Goal: Transaction & Acquisition: Purchase product/service

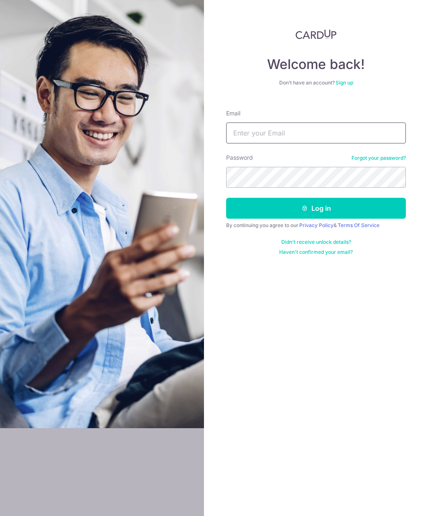
click at [349, 128] on input "Email" at bounding box center [316, 132] width 180 height 21
type input "diwakar.vijayvergia@gmail.com"
click at [334, 207] on button "Log in" at bounding box center [316, 208] width 180 height 21
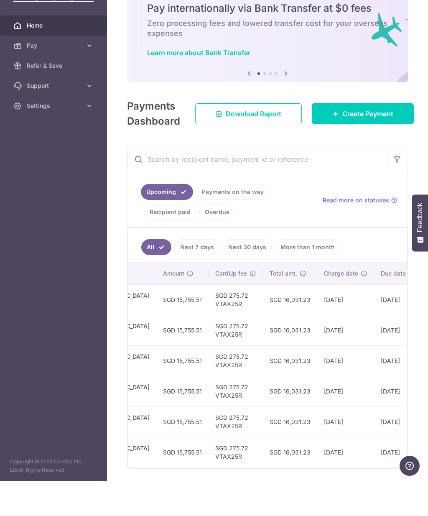
scroll to position [0, 330]
click at [370, 144] on span "Create Payment" at bounding box center [367, 149] width 51 height 10
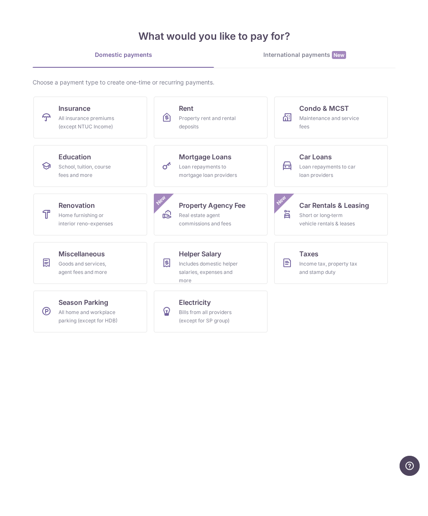
click at [182, 148] on span "Rent" at bounding box center [186, 143] width 15 height 10
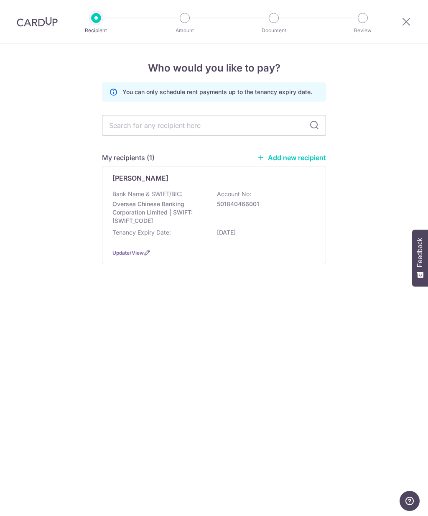
click at [134, 186] on div "[PERSON_NAME] Bank Name & SWIFT/BIC: Oversea Chinese Banking Corporation Limite…" at bounding box center [214, 215] width 224 height 98
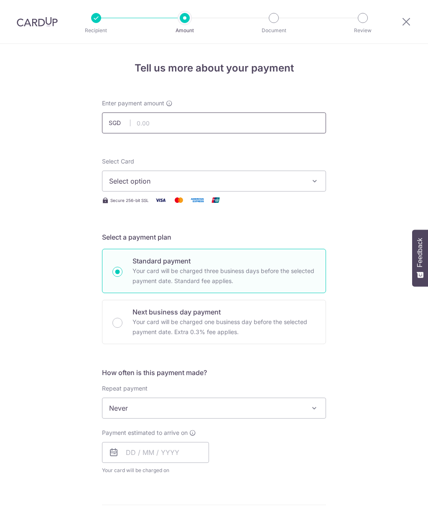
click at [148, 124] on input "text" at bounding box center [214, 122] width 224 height 21
click at [121, 174] on button "Select option" at bounding box center [214, 181] width 224 height 21
type input "7,300.00"
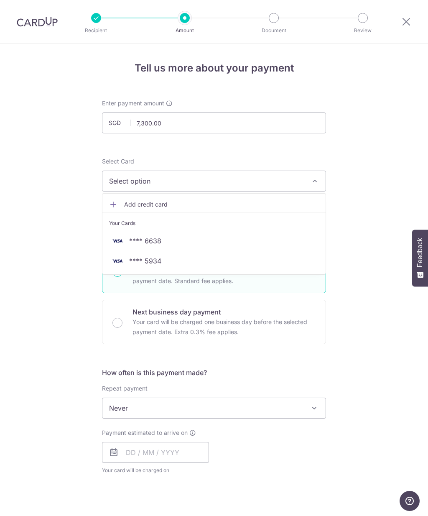
click at [179, 261] on span "**** 5934" at bounding box center [214, 261] width 210 height 10
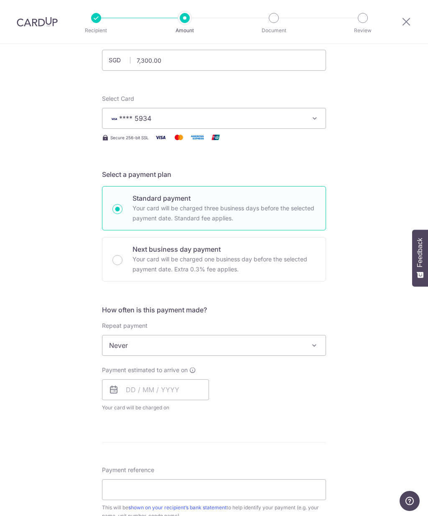
scroll to position [67, 0]
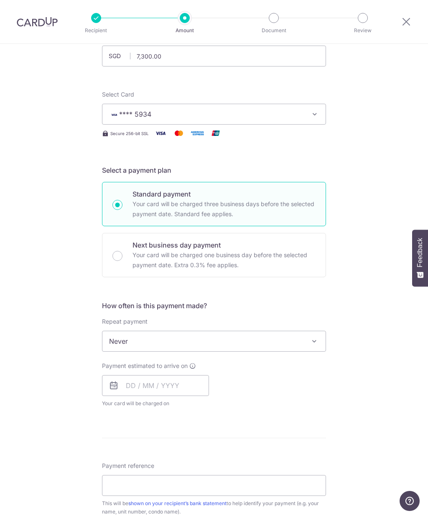
click at [244, 339] on span "Never" at bounding box center [213, 341] width 223 height 20
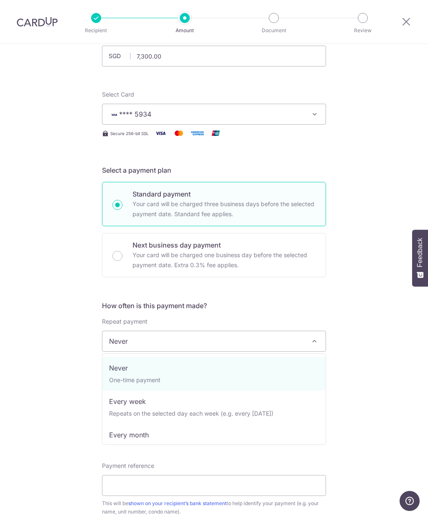
select select "3"
type input "06/09/2027"
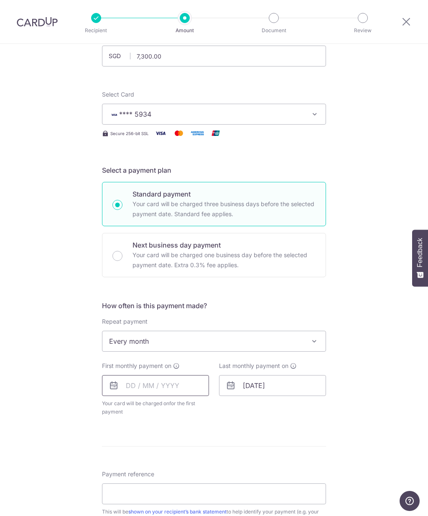
click at [161, 385] on input "text" at bounding box center [155, 385] width 107 height 21
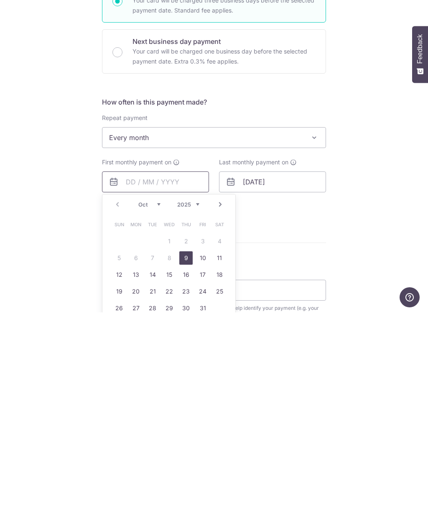
scroll to position [34, 0]
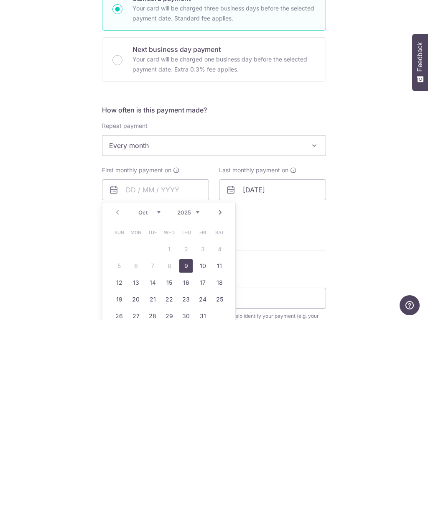
click at [187, 455] on link "9" at bounding box center [185, 461] width 13 height 13
type input "[DATE]"
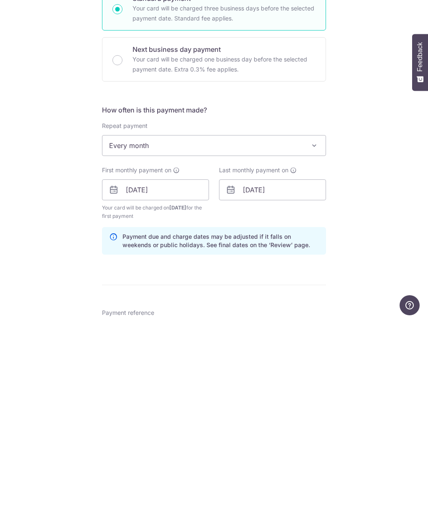
scroll to position [33, 0]
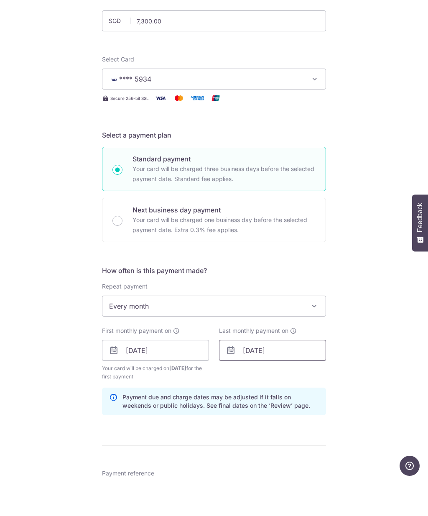
click at [271, 375] on input "06/09/2027" at bounding box center [272, 385] width 107 height 21
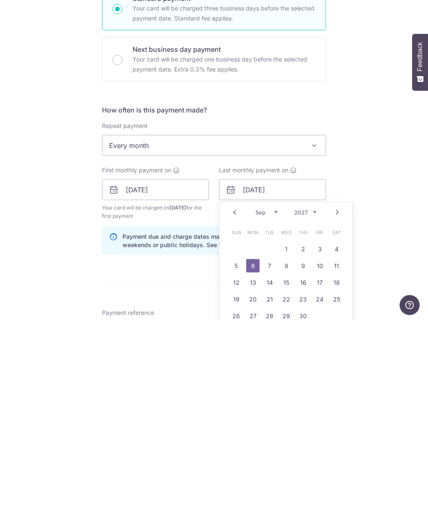
click at [238, 403] on link "Prev" at bounding box center [234, 408] width 10 height 10
click at [311, 405] on select "2025 2026 2027 2028 2029 2030 2031 2032 2033 2034 2035" at bounding box center [305, 408] width 22 height 7
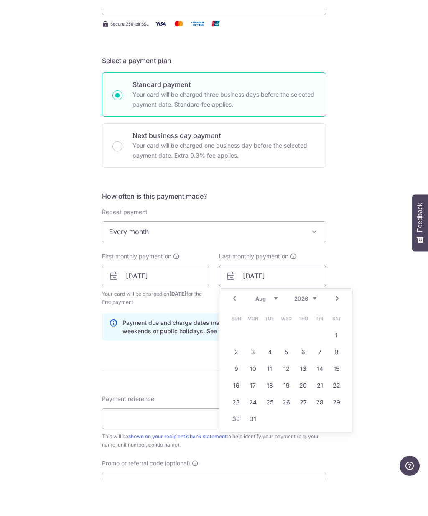
scroll to position [145, 0]
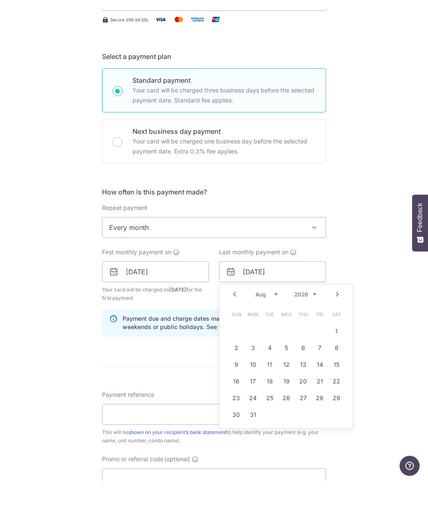
click at [337, 324] on link "Next" at bounding box center [337, 329] width 10 height 10
click at [339, 324] on link "Next" at bounding box center [337, 329] width 10 height 10
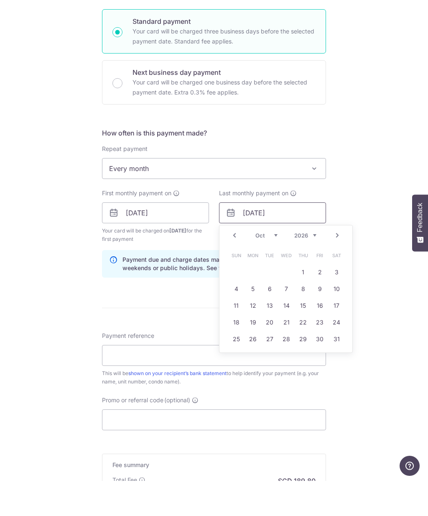
scroll to position [212, 0]
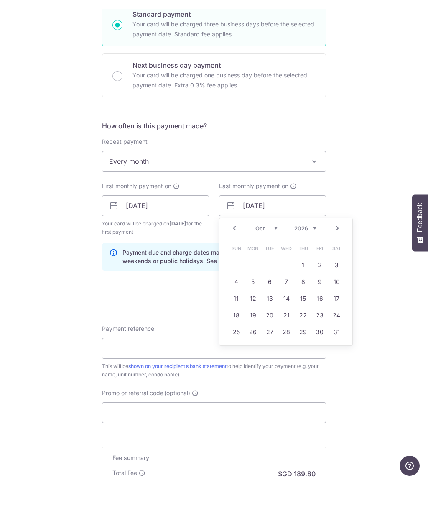
click at [234, 258] on link "Prev" at bounding box center [234, 263] width 10 height 10
click at [288, 310] on link "9" at bounding box center [286, 316] width 13 height 13
type input "[DATE]"
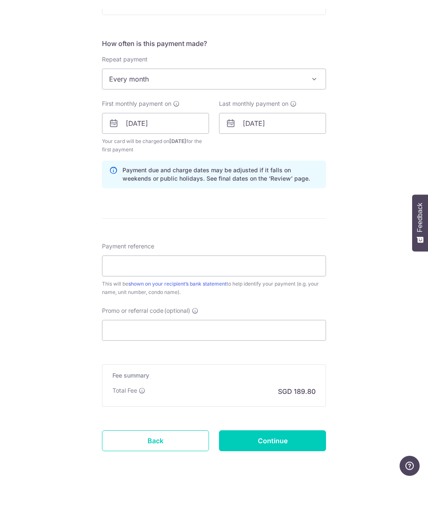
scroll to position [293, 0]
click at [299, 466] on input "Continue" at bounding box center [272, 476] width 107 height 21
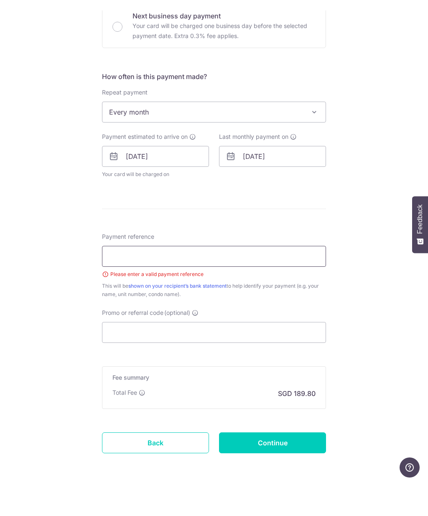
click at [274, 279] on input "Payment reference" at bounding box center [214, 289] width 224 height 21
type input "Diwakar"
click at [302, 466] on input "Continue" at bounding box center [272, 476] width 107 height 21
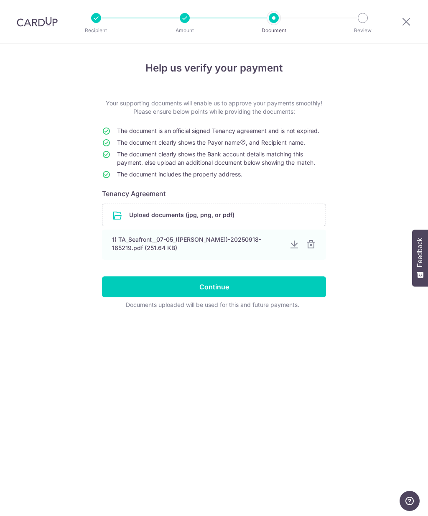
click at [235, 286] on input "Continue" at bounding box center [214, 286] width 224 height 21
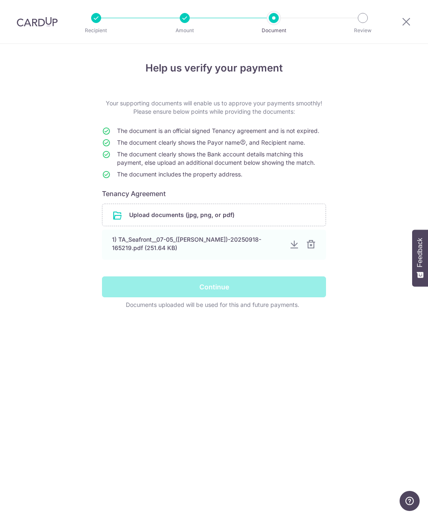
click at [220, 359] on div "Help us verify your payment Your supporting documents will enable us to approve…" at bounding box center [214, 280] width 428 height 472
click at [341, 203] on div "Help us verify your payment Your supporting documents will enable us to approve…" at bounding box center [214, 280] width 428 height 472
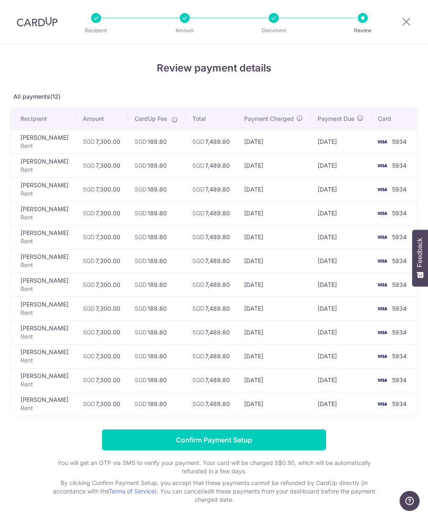
click at [408, 22] on icon at bounding box center [406, 21] width 10 height 10
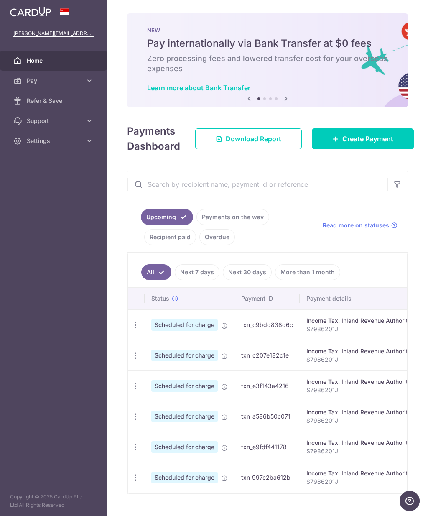
click at [375, 138] on span "Create Payment" at bounding box center [367, 139] width 51 height 10
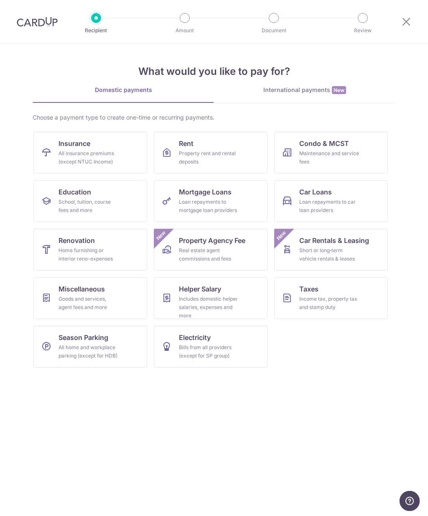
click at [410, 21] on icon at bounding box center [406, 21] width 10 height 10
